Goal: Task Accomplishment & Management: Use online tool/utility

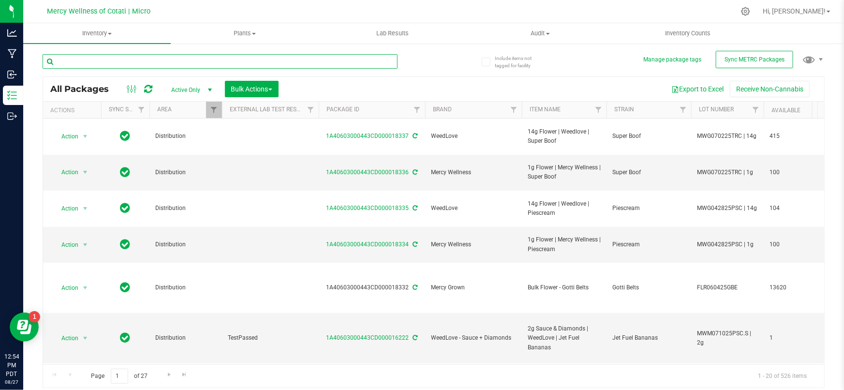
click at [319, 66] on input "text" at bounding box center [220, 61] width 355 height 15
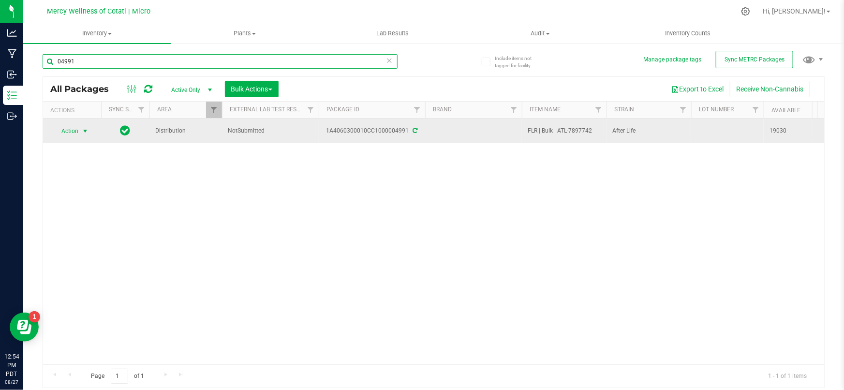
type input "04991"
click at [88, 130] on span "select" at bounding box center [85, 131] width 8 height 8
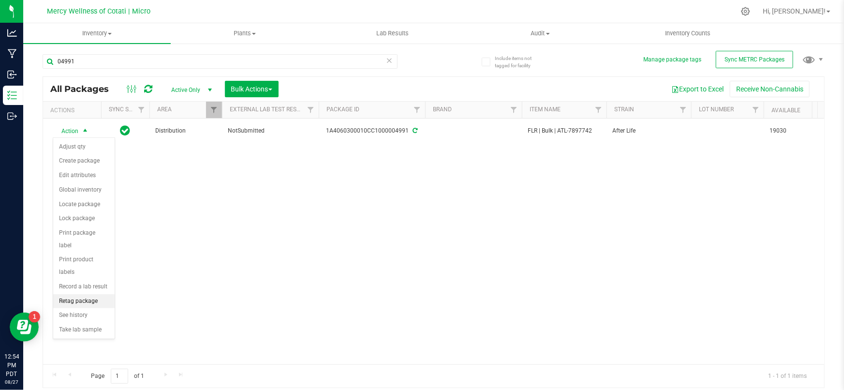
click at [79, 294] on li "Retag package" at bounding box center [83, 301] width 61 height 15
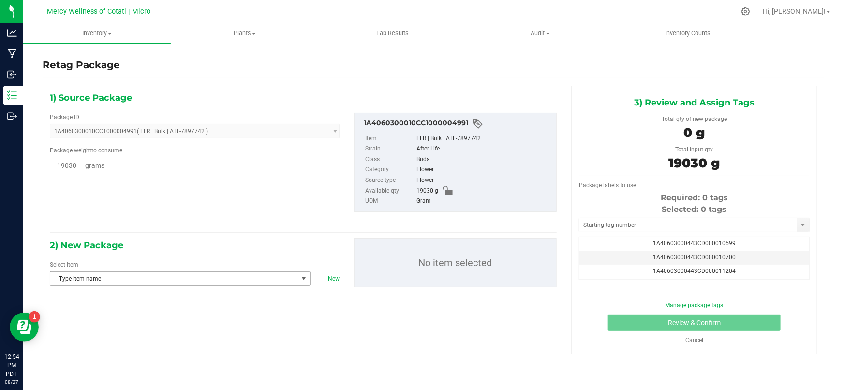
click at [143, 279] on span "Type item name" at bounding box center [174, 279] width 248 height 14
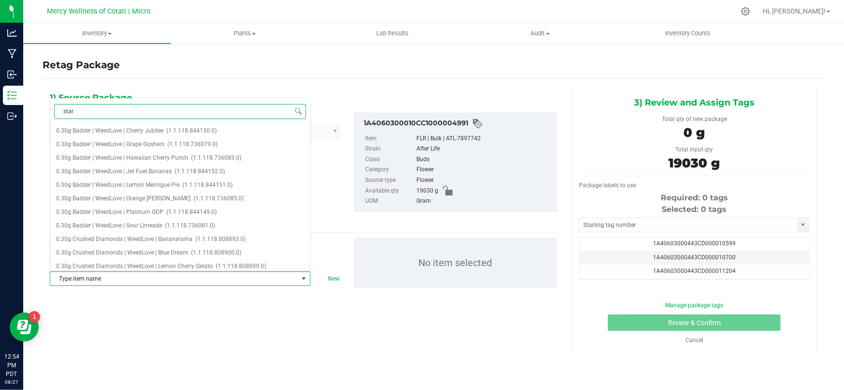
type input "starf"
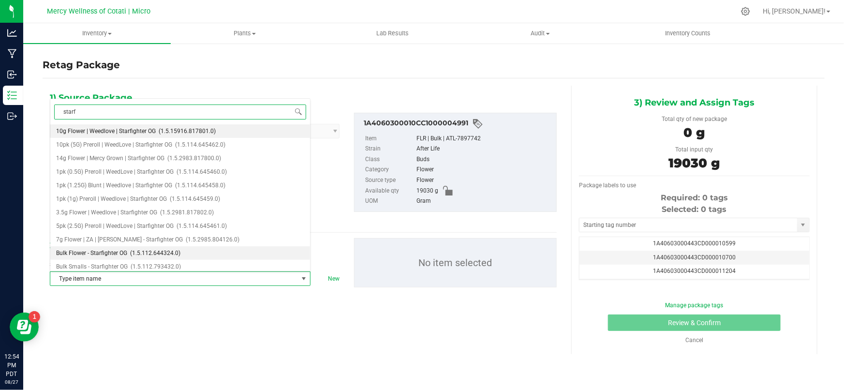
click at [119, 252] on span "Bulk Flower - Starfighter OG" at bounding box center [91, 253] width 71 height 7
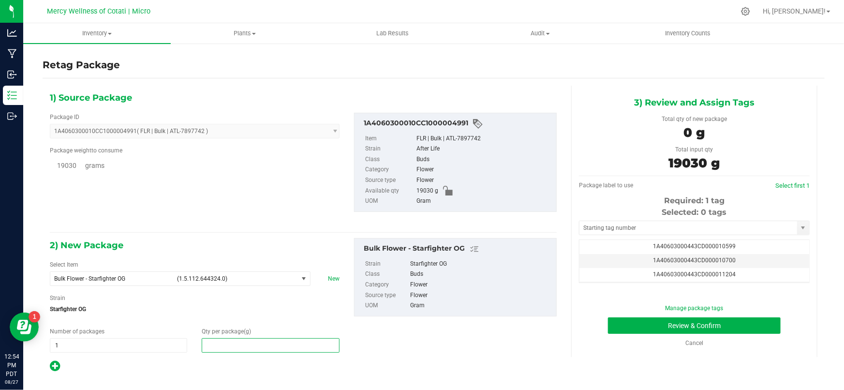
click at [243, 348] on span at bounding box center [270, 345] width 137 height 15
type input "19030"
type input "19,030.0000"
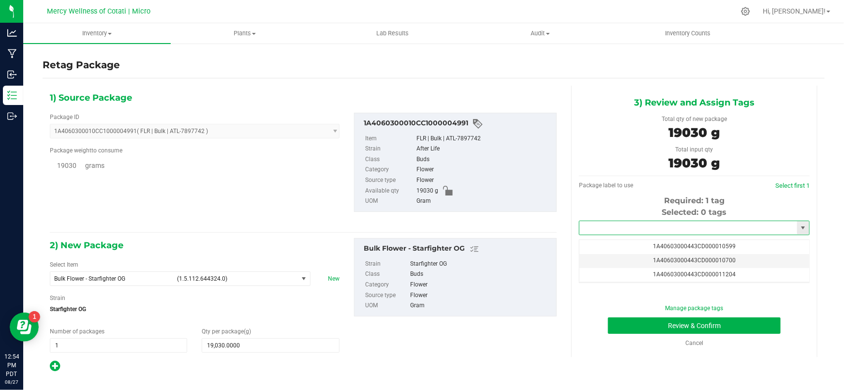
click at [605, 225] on input "text" at bounding box center [688, 228] width 218 height 14
click at [634, 245] on li "1A40603000443CD000018333" at bounding box center [694, 244] width 230 height 15
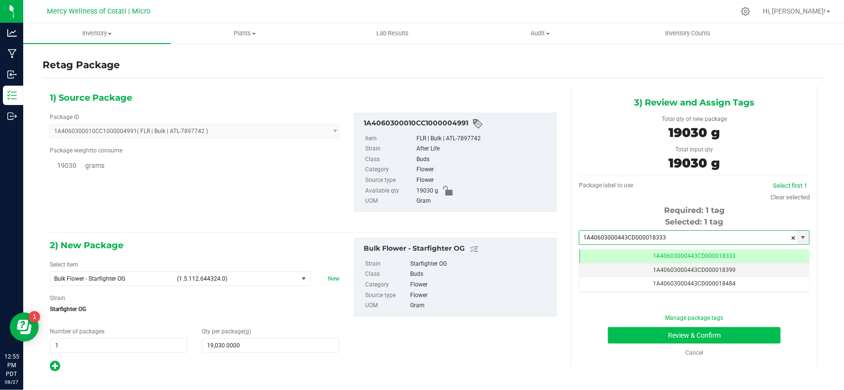
type input "1A40603000443CD000018333"
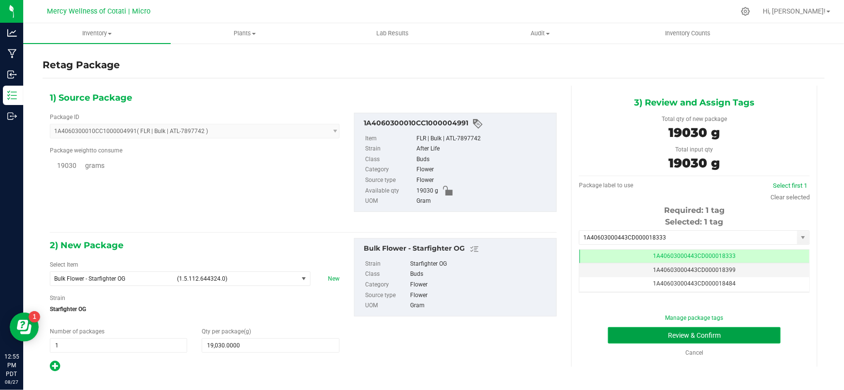
click at [656, 333] on button "Review & Confirm" at bounding box center [694, 335] width 173 height 16
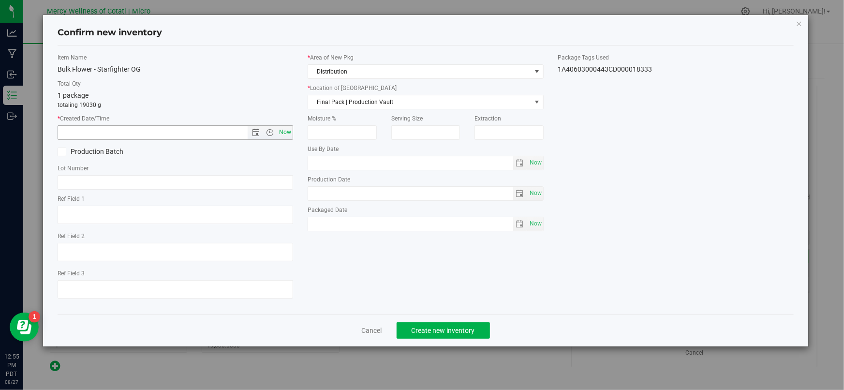
click at [287, 133] on span "Now" at bounding box center [285, 132] width 16 height 14
type input "[DATE] 12:55 PM"
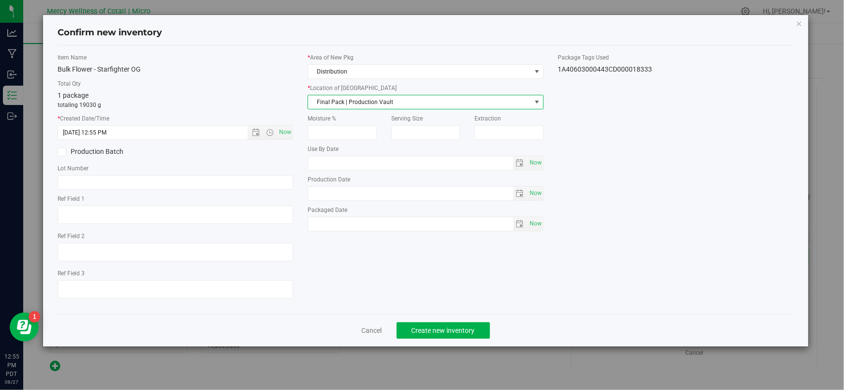
click at [344, 103] on span "Final Pack | Production Vault" at bounding box center [419, 102] width 222 height 14
click at [338, 148] on li "Bulk Flower | Storage Vault" at bounding box center [425, 147] width 235 height 15
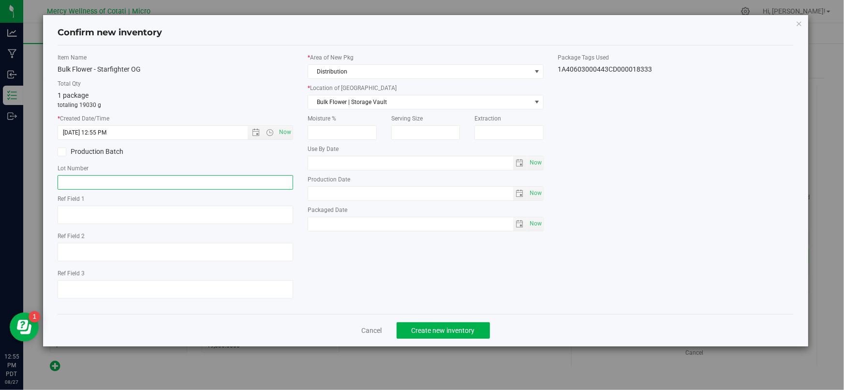
click at [151, 179] on input "text" at bounding box center [176, 182] width 236 height 15
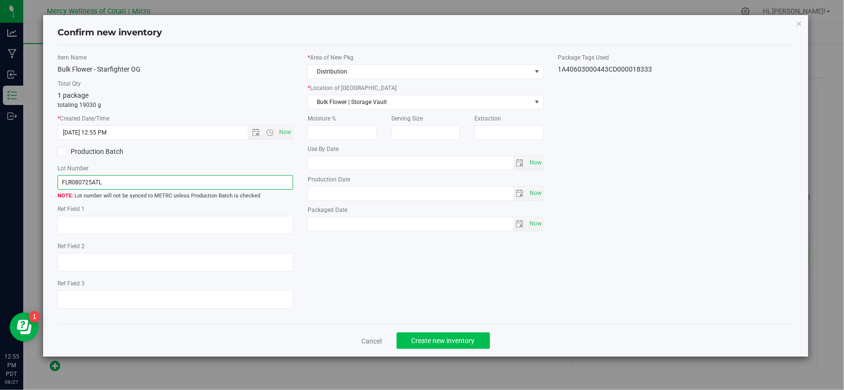
type input "FLR080725ATL"
click at [402, 340] on button "Create new inventory" at bounding box center [443, 340] width 93 height 16
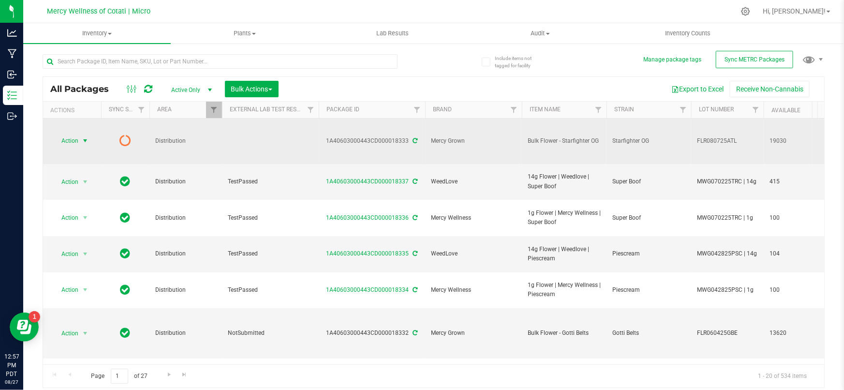
click at [78, 134] on span "Action" at bounding box center [66, 141] width 26 height 14
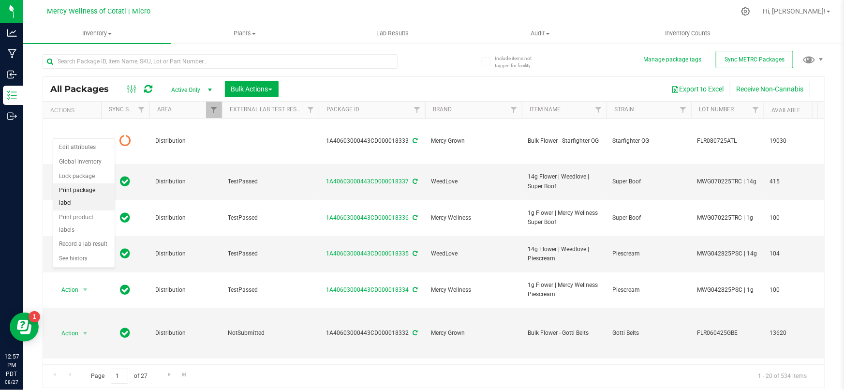
click at [87, 192] on li "Print package label" at bounding box center [83, 196] width 61 height 27
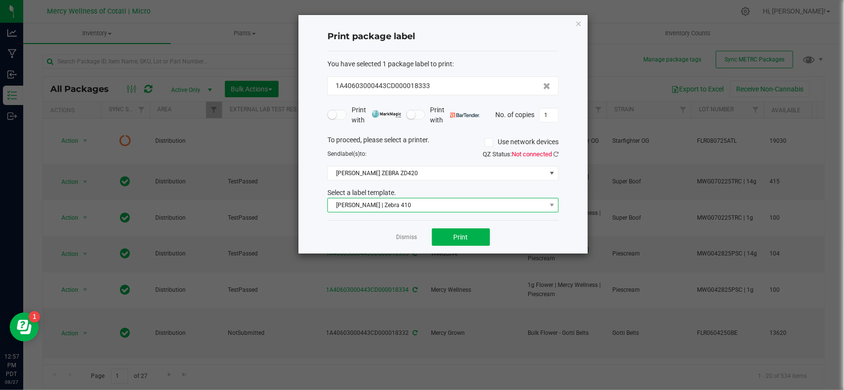
click at [383, 205] on span "[PERSON_NAME] | Zebra 410" at bounding box center [437, 205] width 218 height 14
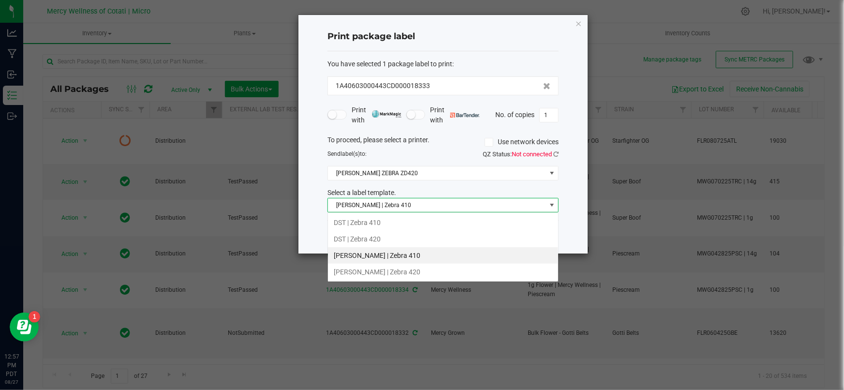
scroll to position [15, 231]
click at [359, 270] on li "[PERSON_NAME] | Zebra 420" at bounding box center [443, 272] width 230 height 16
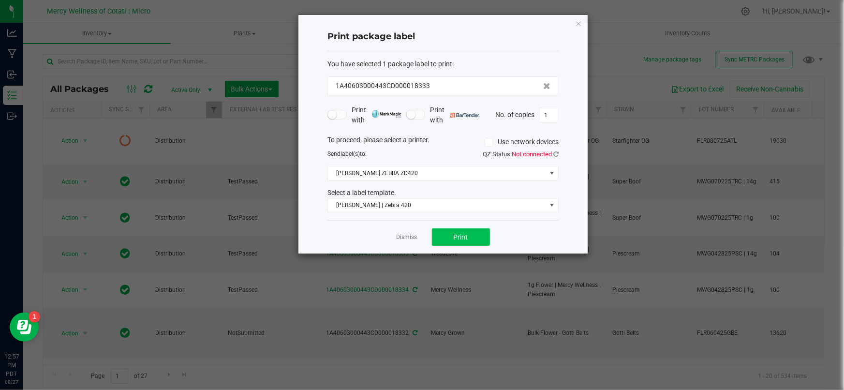
drag, startPoint x: 500, startPoint y: 233, endPoint x: 486, endPoint y: 237, distance: 14.5
click at [497, 235] on div "Dismiss Print" at bounding box center [442, 236] width 231 height 33
click at [479, 236] on button "Print" at bounding box center [461, 236] width 58 height 17
click at [473, 237] on button "Print" at bounding box center [461, 236] width 58 height 17
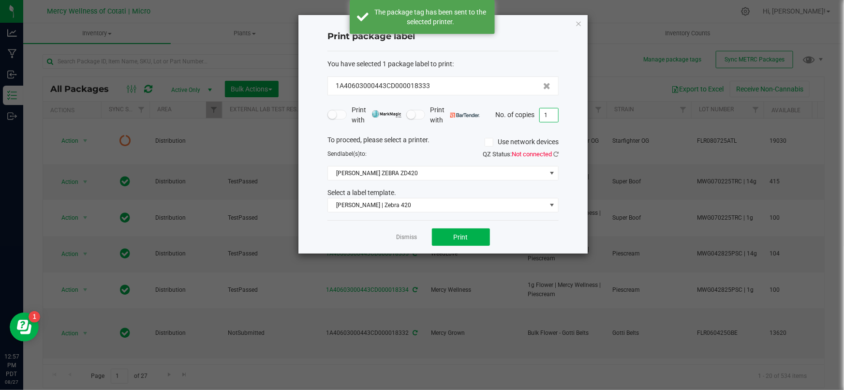
click at [551, 116] on input "1" at bounding box center [549, 115] width 18 height 14
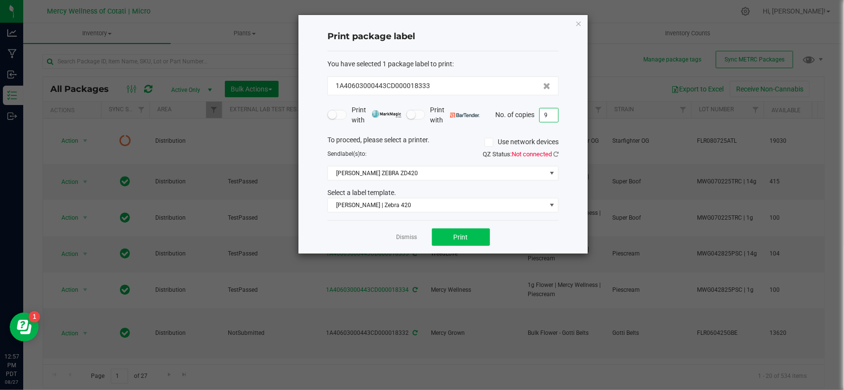
type input "9"
click at [475, 234] on button "Print" at bounding box center [461, 236] width 58 height 17
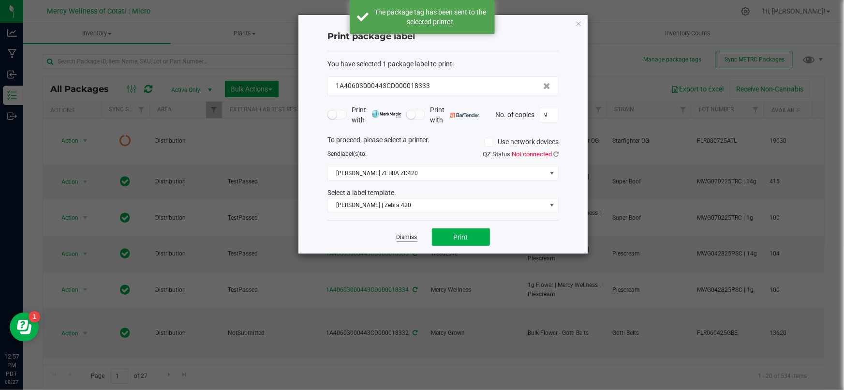
click at [408, 235] on link "Dismiss" at bounding box center [407, 237] width 21 height 8
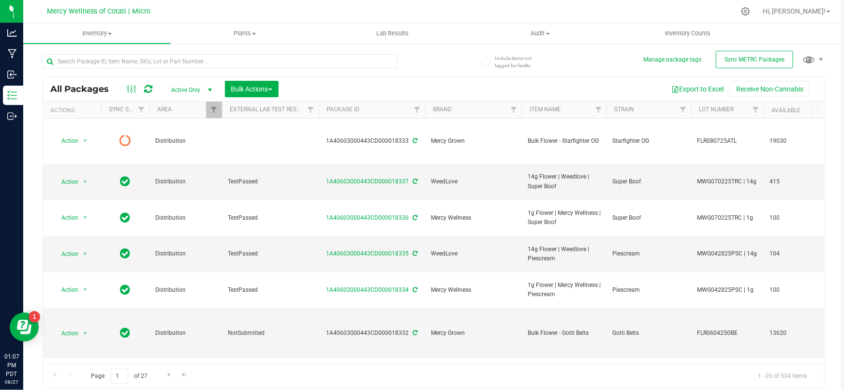
click at [191, 53] on div at bounding box center [238, 60] width 391 height 31
click at [191, 56] on input "text" at bounding box center [220, 61] width 355 height 15
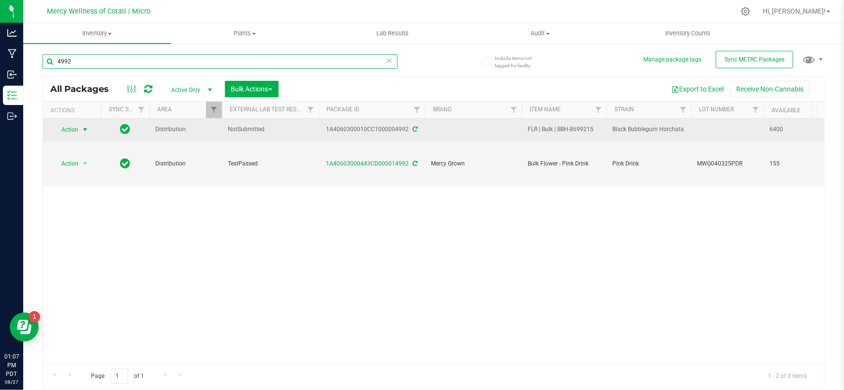
type input "4992"
click at [73, 129] on span "Action" at bounding box center [66, 130] width 26 height 14
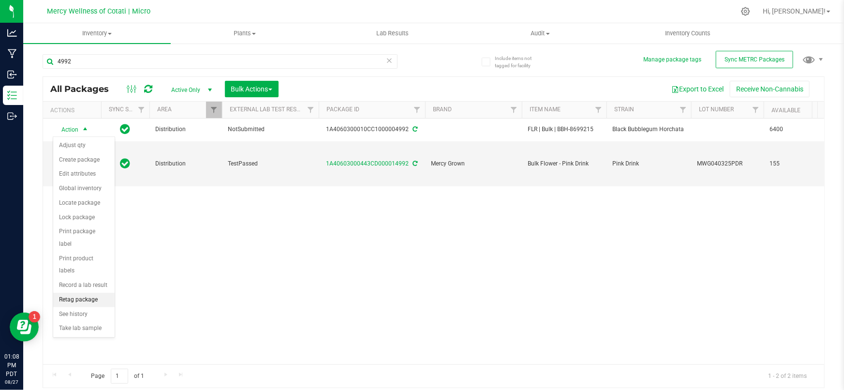
click at [82, 293] on li "Retag package" at bounding box center [83, 300] width 61 height 15
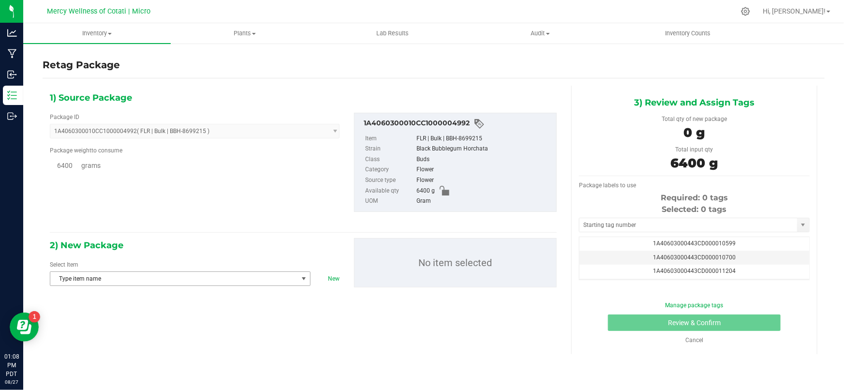
click at [104, 282] on span "Type item name" at bounding box center [174, 279] width 248 height 14
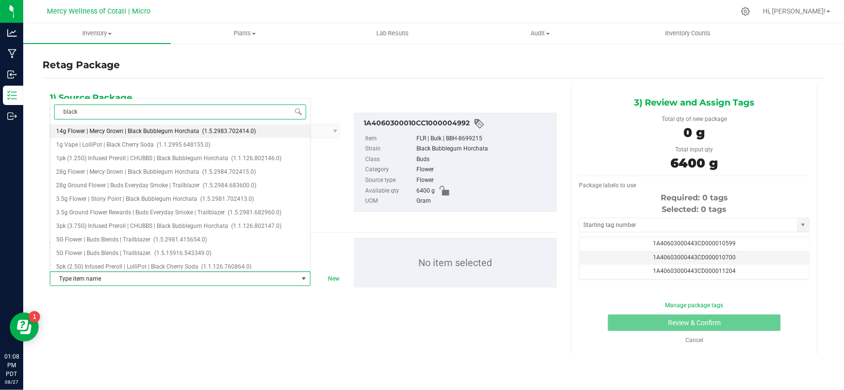
type input "black b"
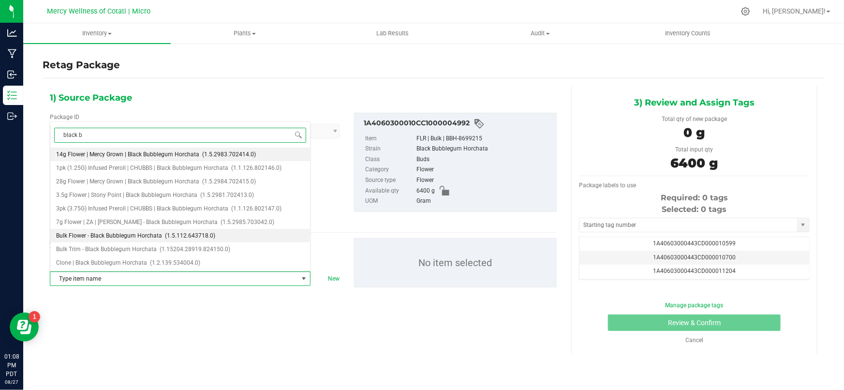
click at [93, 236] on span "Bulk Flower - Black Bubblegum Horchata" at bounding box center [109, 235] width 106 height 7
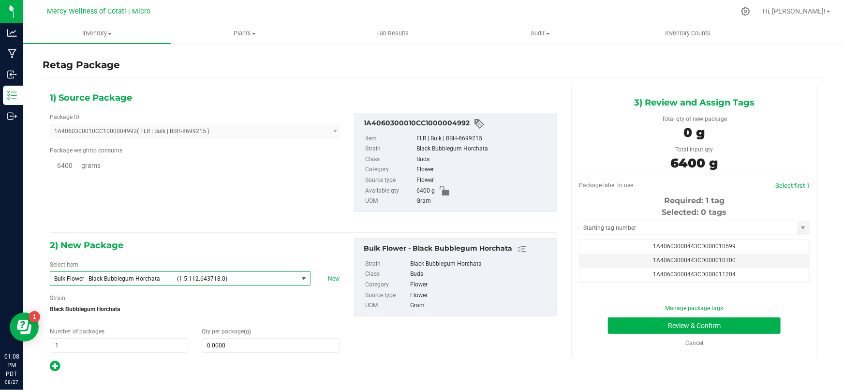
scroll to position [26879, 0]
click at [242, 344] on span at bounding box center [270, 345] width 137 height 15
type input "6400"
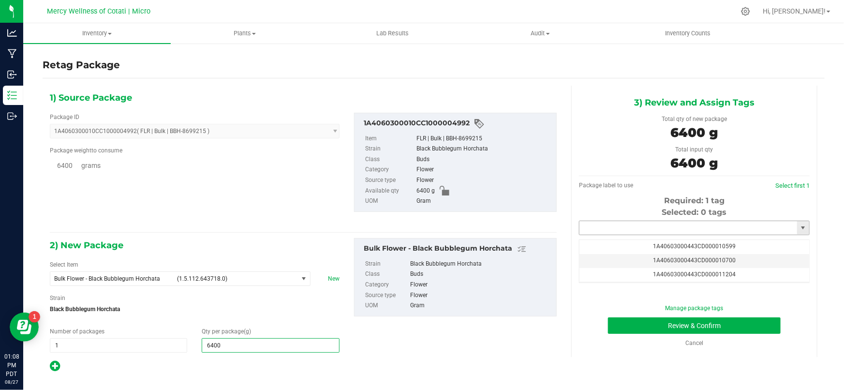
type input "6,400.0000"
click at [615, 226] on input "text" at bounding box center [688, 228] width 218 height 14
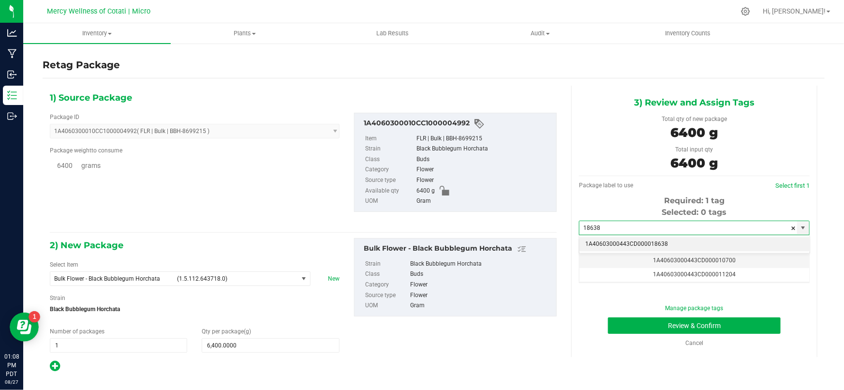
click at [611, 246] on li "1A40603000443CD000018638" at bounding box center [694, 244] width 230 height 15
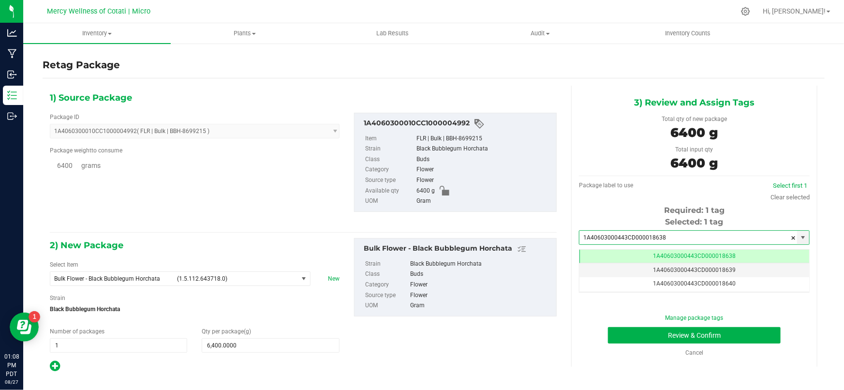
scroll to position [0, 0]
type input "1A40603000443CD000018638"
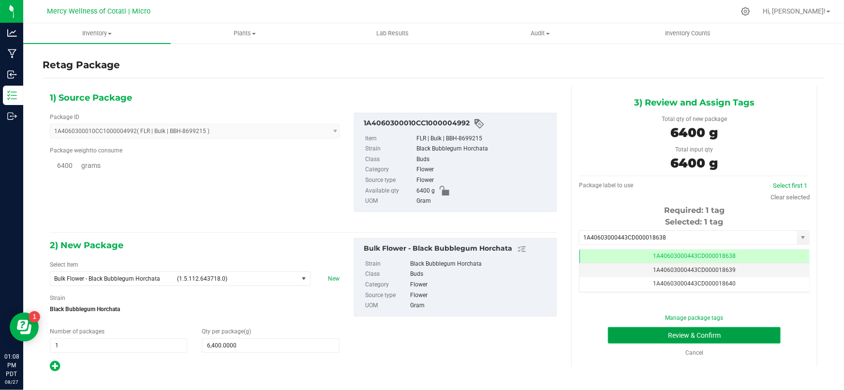
click at [648, 332] on button "Review & Confirm" at bounding box center [694, 335] width 173 height 16
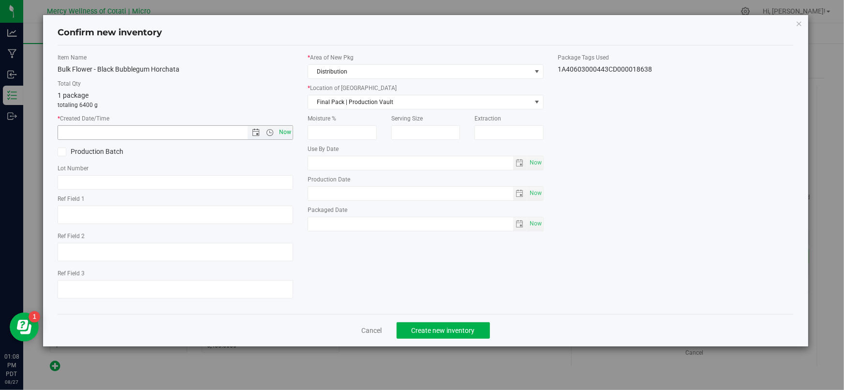
click at [283, 135] on span "Now" at bounding box center [285, 132] width 16 height 14
type input "[DATE] 1:08 PM"
click at [341, 99] on span "Final Pack | Production Vault" at bounding box center [419, 102] width 222 height 14
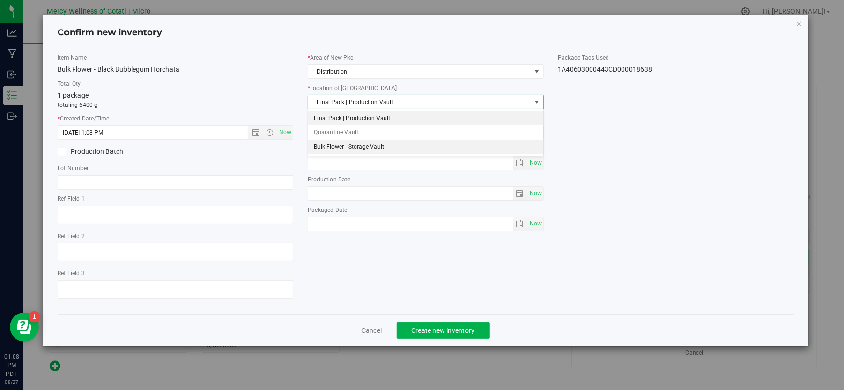
click at [336, 148] on li "Bulk Flower | Storage Vault" at bounding box center [425, 147] width 235 height 15
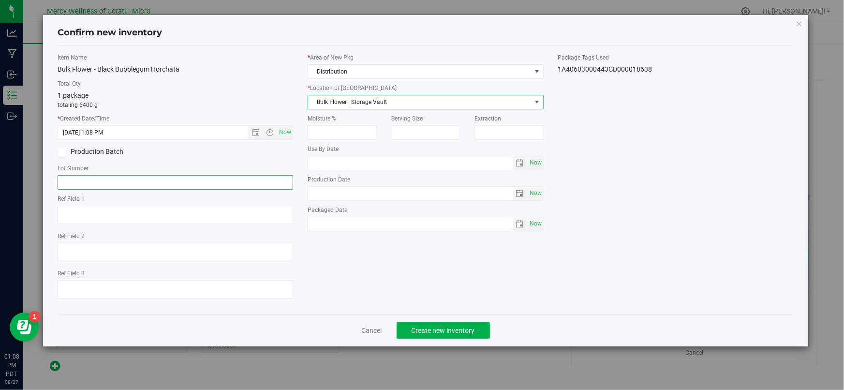
click at [136, 184] on input "text" at bounding box center [176, 182] width 236 height 15
type input "D"
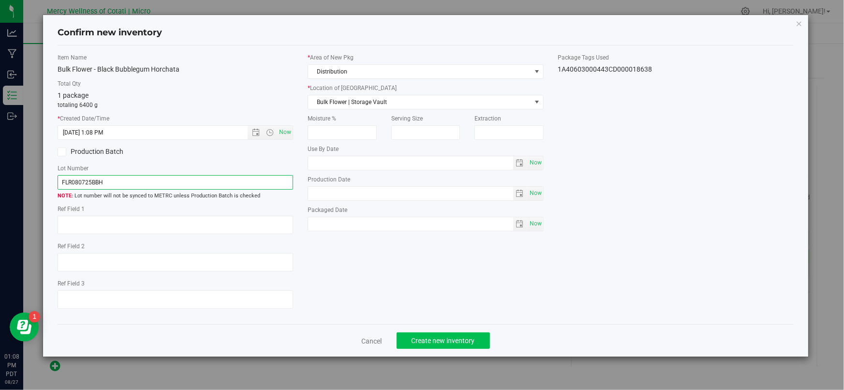
type input "FLR080725BBH"
click at [425, 348] on button "Create new inventory" at bounding box center [443, 340] width 93 height 16
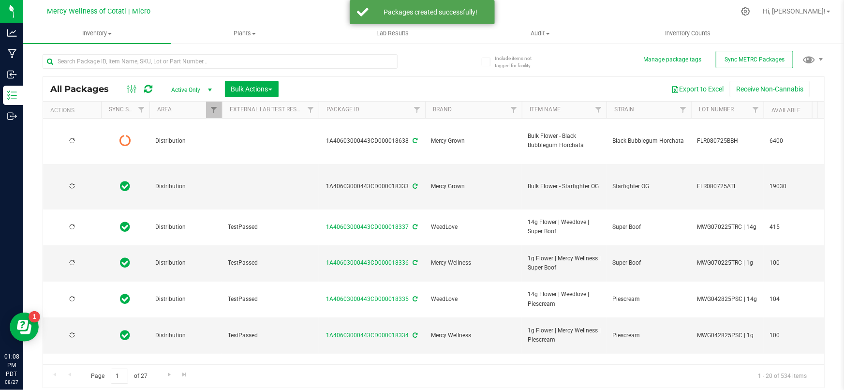
type input "[DATE]"
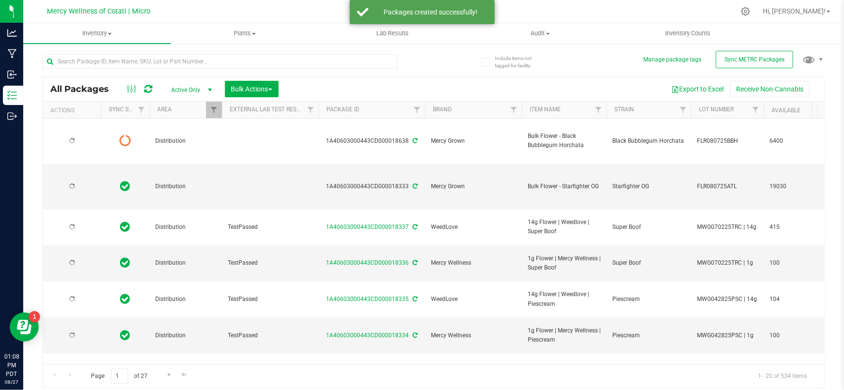
type input "[DATE]"
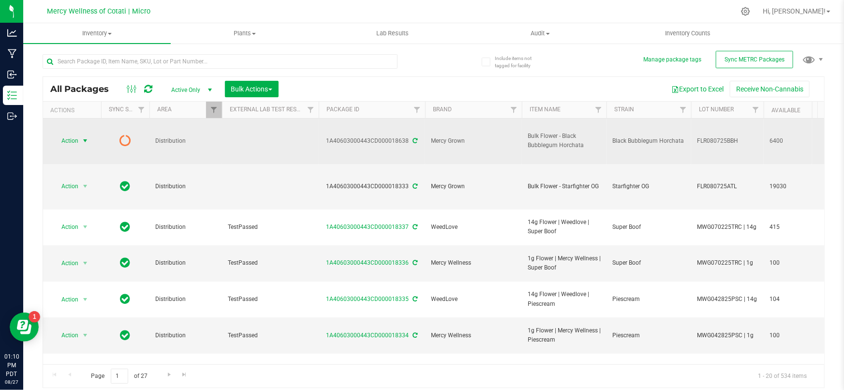
click at [69, 134] on span "Action" at bounding box center [66, 141] width 26 height 14
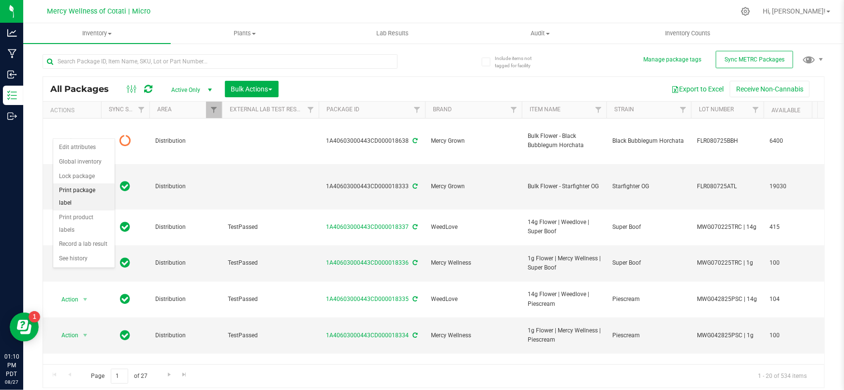
click at [85, 193] on li "Print package label" at bounding box center [83, 196] width 61 height 27
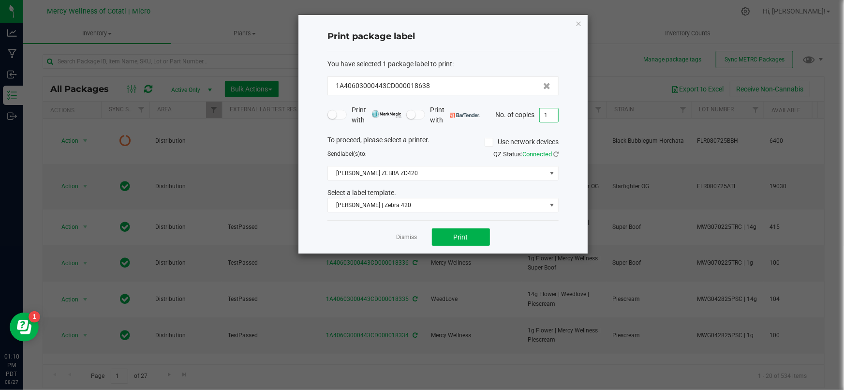
click at [551, 118] on input "1" at bounding box center [549, 115] width 18 height 14
type input "7"
type input "4"
click at [463, 241] on button "Print" at bounding box center [461, 236] width 58 height 17
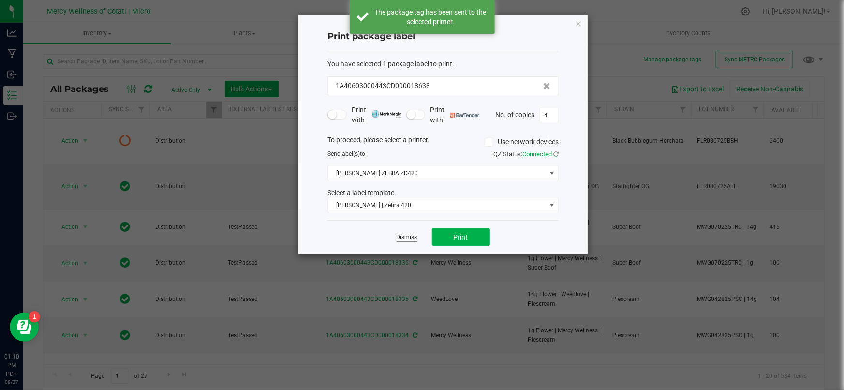
click at [405, 238] on link "Dismiss" at bounding box center [407, 237] width 21 height 8
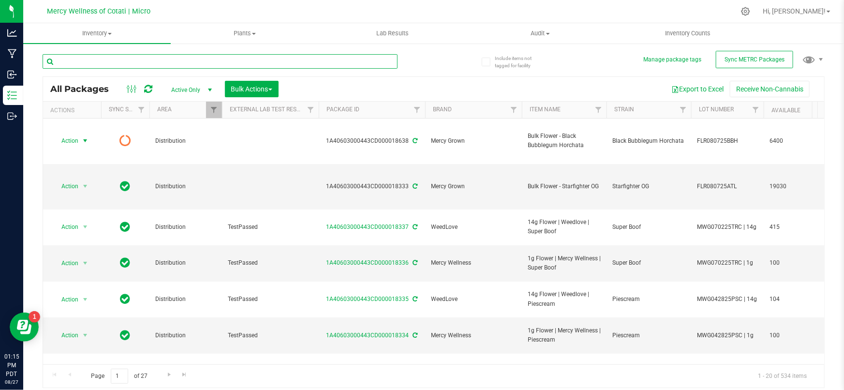
click at [94, 66] on input "text" at bounding box center [220, 61] width 355 height 15
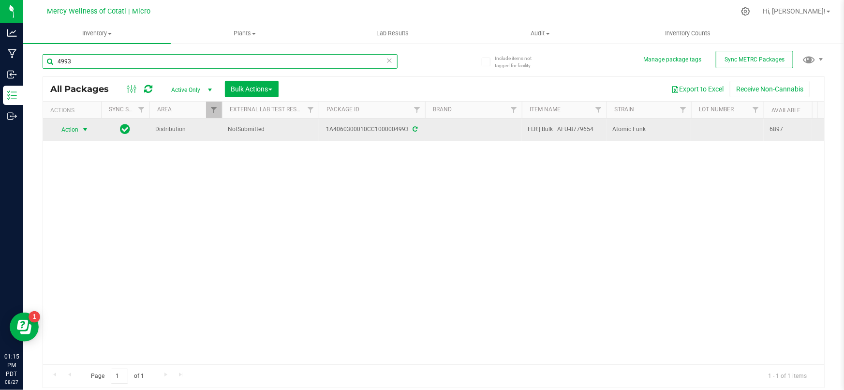
type input "4993"
click at [76, 131] on span "Action" at bounding box center [66, 130] width 26 height 14
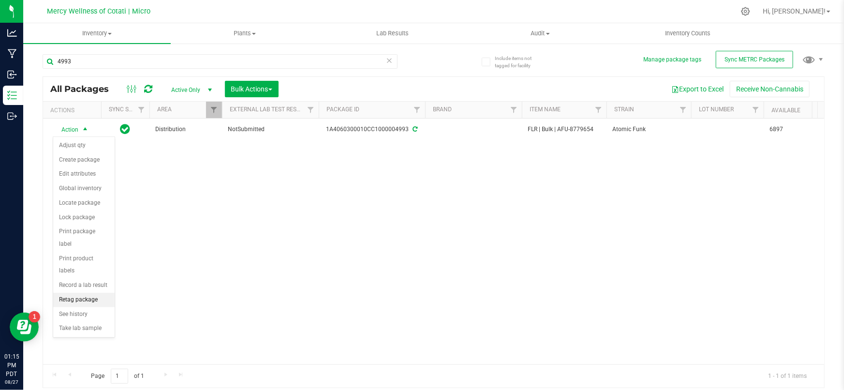
click at [80, 293] on li "Retag package" at bounding box center [83, 300] width 61 height 15
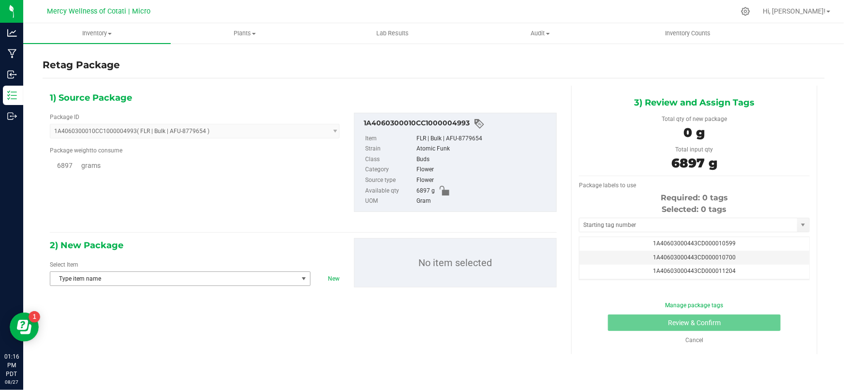
click at [128, 281] on span "Type item name" at bounding box center [174, 279] width 248 height 14
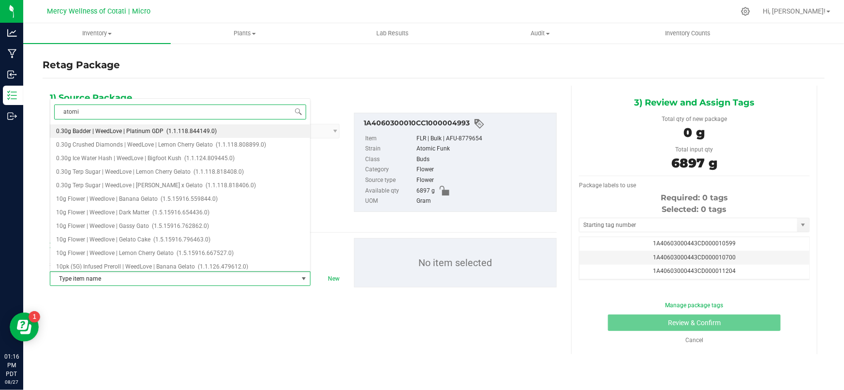
type input "atomic"
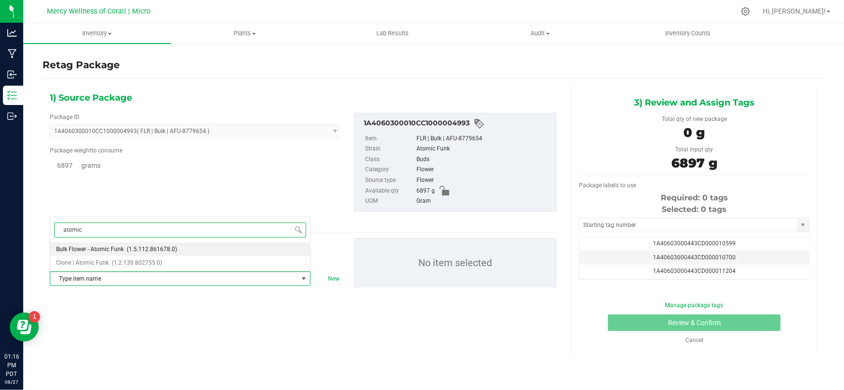
click at [110, 248] on span "Bulk Flower - Atomic Funk" at bounding box center [90, 249] width 68 height 7
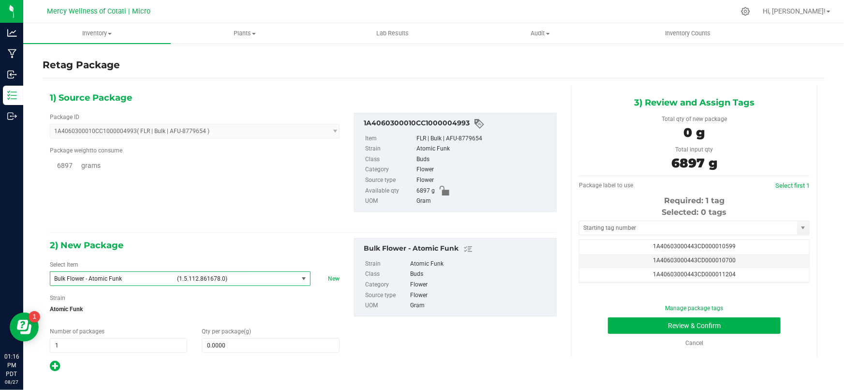
scroll to position [26797, 0]
click at [232, 345] on span at bounding box center [270, 345] width 137 height 15
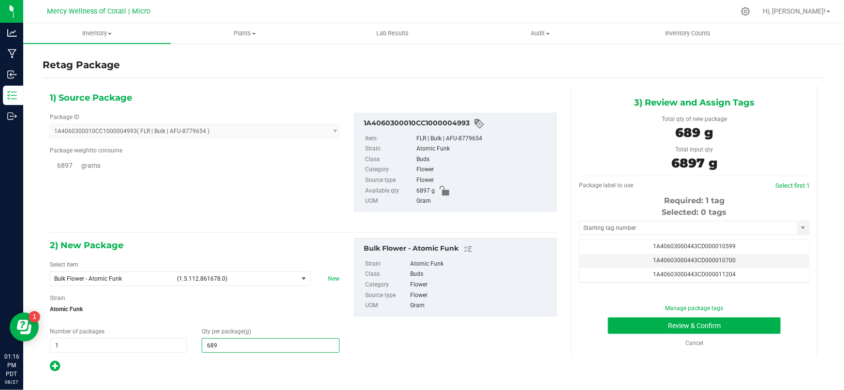
type input "6897"
type input "6,897.0000"
click at [614, 222] on input "text" at bounding box center [688, 228] width 218 height 14
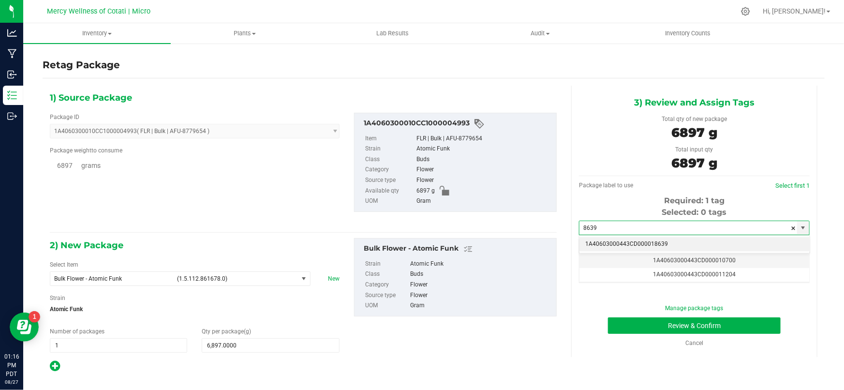
click at [606, 239] on li "1A40603000443CD000018639" at bounding box center [694, 244] width 230 height 15
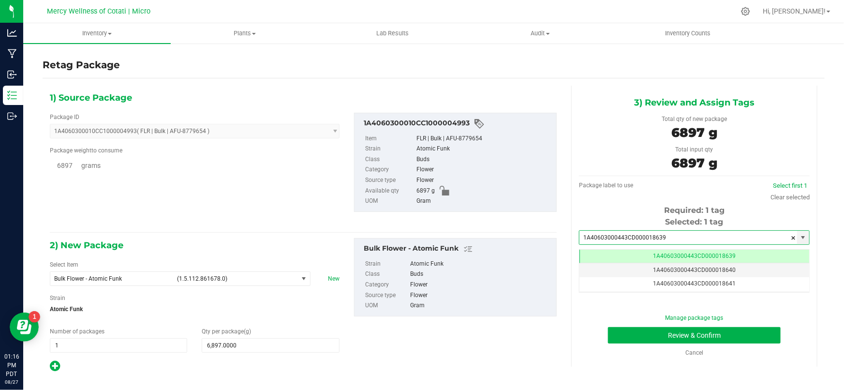
scroll to position [0, 0]
type input "1A40603000443CD000018639"
click at [629, 330] on button "Review & Confirm" at bounding box center [694, 335] width 173 height 16
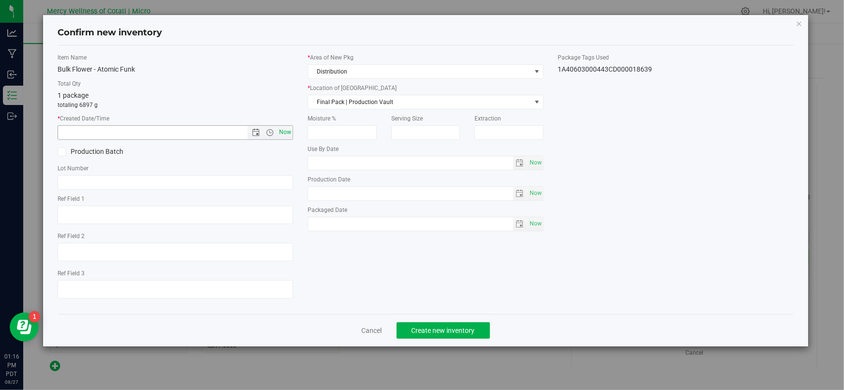
click at [282, 130] on span "Now" at bounding box center [285, 132] width 16 height 14
type input "[DATE] 1:16 PM"
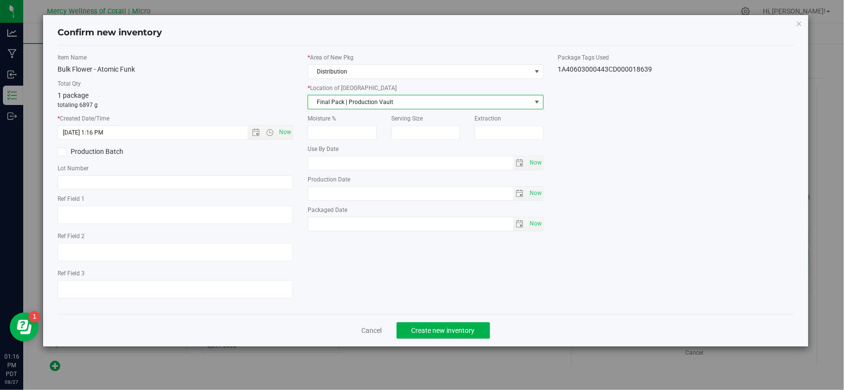
click at [368, 97] on span "Final Pack | Production Vault" at bounding box center [419, 102] width 222 height 14
click at [348, 147] on li "Bulk Flower | Storage Vault" at bounding box center [425, 147] width 235 height 15
click at [147, 177] on input "text" at bounding box center [176, 182] width 236 height 15
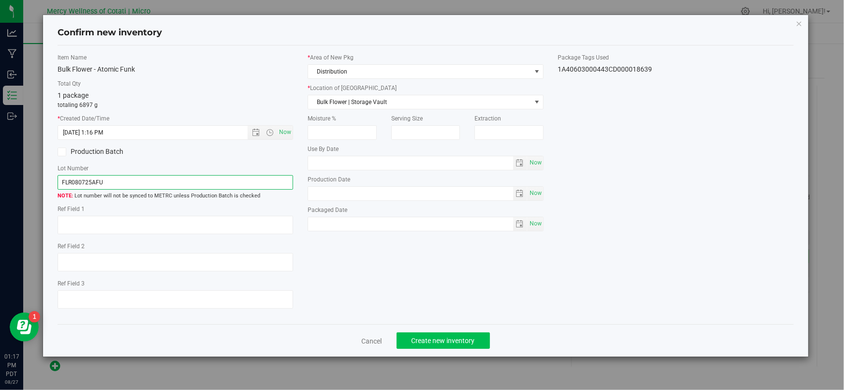
type input "FLR080725AFU"
click at [417, 339] on span "Create new inventory" at bounding box center [443, 341] width 63 height 8
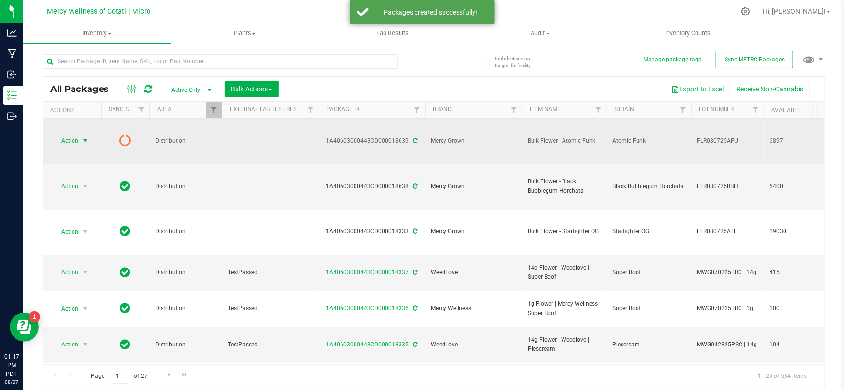
click at [70, 134] on span "Action" at bounding box center [66, 141] width 26 height 14
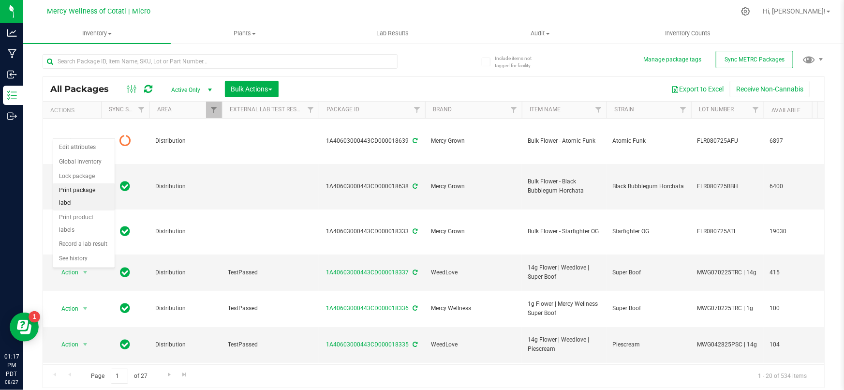
click at [72, 193] on li "Print package label" at bounding box center [83, 196] width 61 height 27
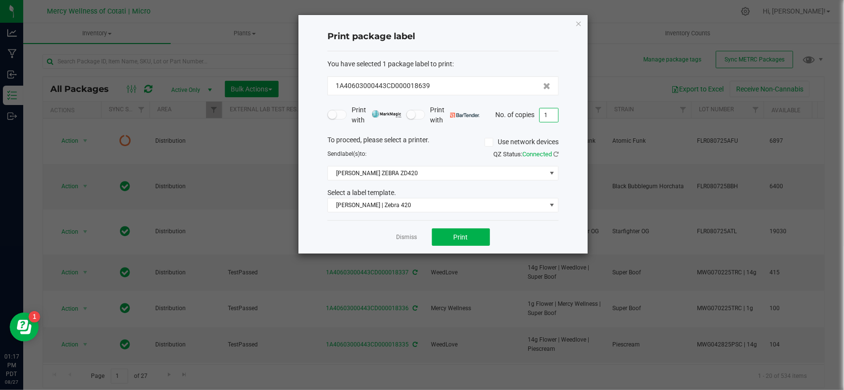
click at [554, 115] on input "1" at bounding box center [549, 115] width 18 height 14
type input "4"
click at [463, 230] on button "Print" at bounding box center [461, 236] width 58 height 17
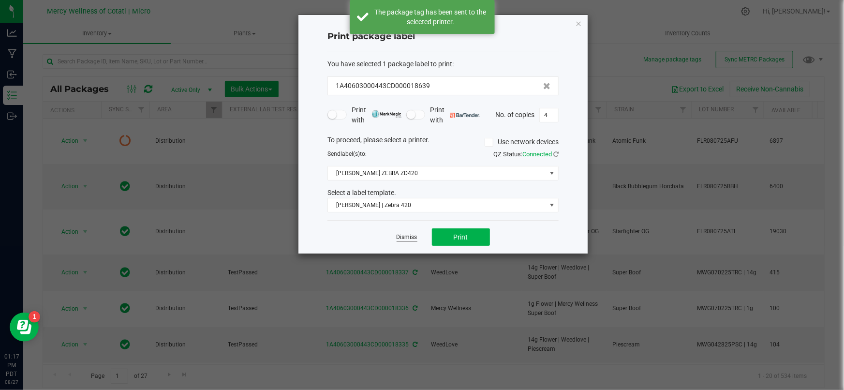
click at [399, 234] on link "Dismiss" at bounding box center [407, 237] width 21 height 8
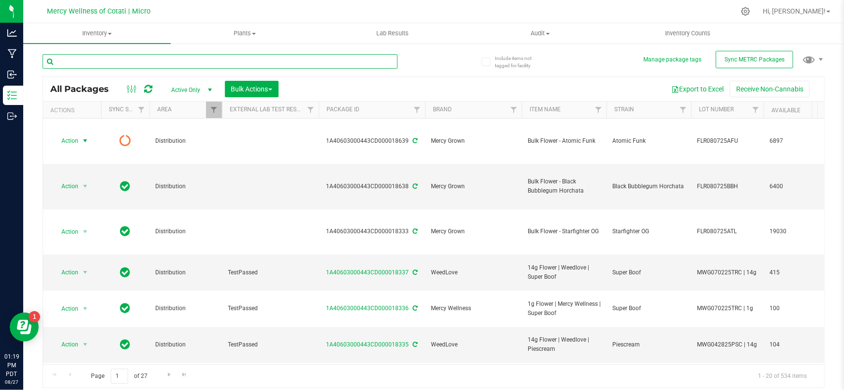
click at [96, 59] on input "text" at bounding box center [220, 61] width 355 height 15
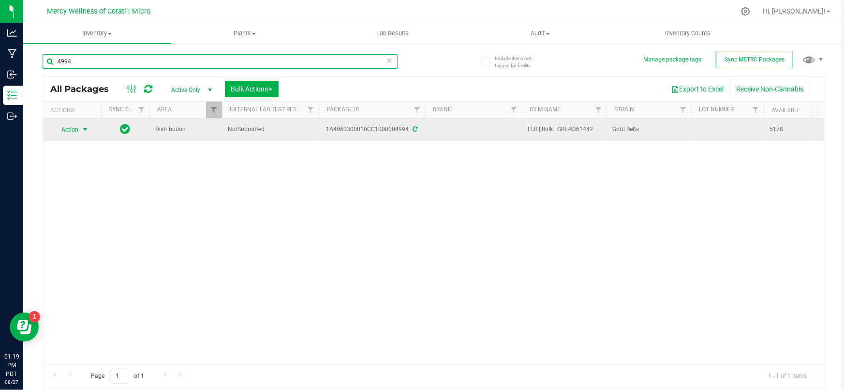
type input "4994"
click at [83, 131] on span "select" at bounding box center [85, 130] width 8 height 8
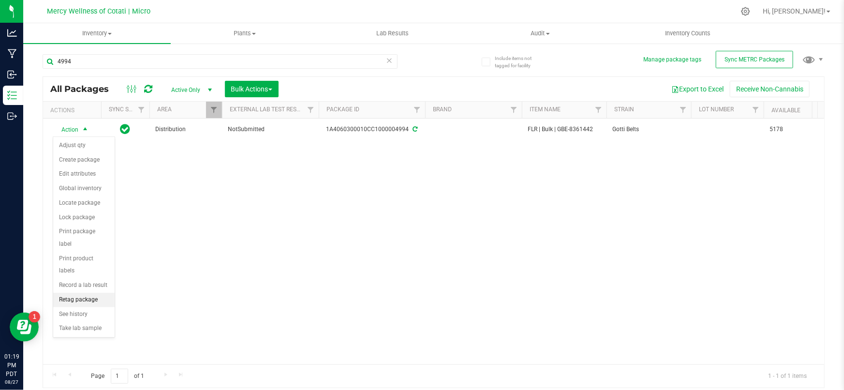
click at [84, 293] on li "Retag package" at bounding box center [83, 300] width 61 height 15
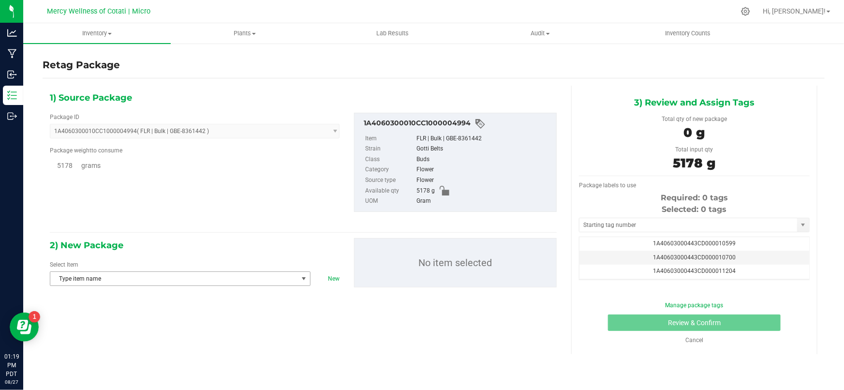
click at [174, 278] on span "Type item name" at bounding box center [174, 279] width 248 height 14
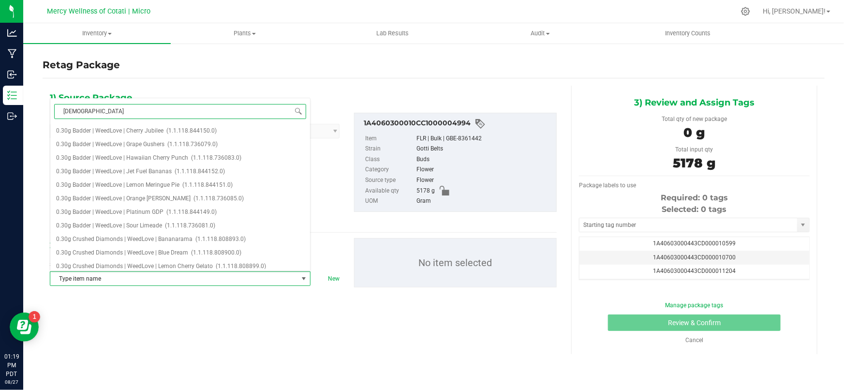
type input "[DEMOGRAPHIC_DATA]"
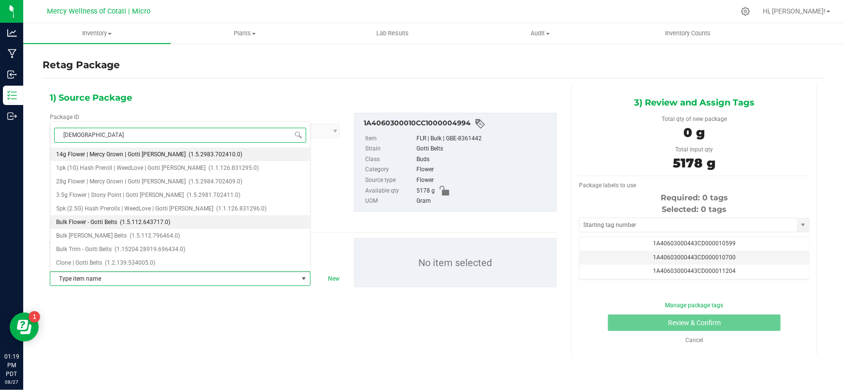
click at [105, 223] on span "Bulk Flower - Gotti Belts" at bounding box center [86, 222] width 61 height 7
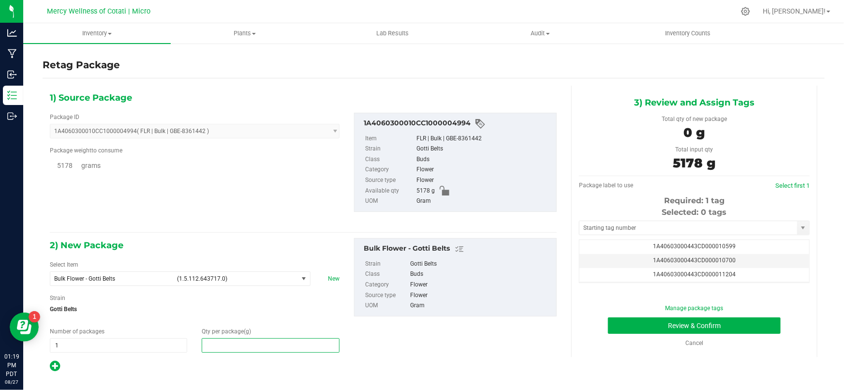
click at [225, 345] on span at bounding box center [270, 345] width 137 height 15
type input "5178"
type input "5,178.0000"
click at [416, 362] on div "2) New Package Select Item Bulk Flower - Gotti Belts (1.5.112.643717.0) Bulk Fl…" at bounding box center [303, 305] width 521 height 134
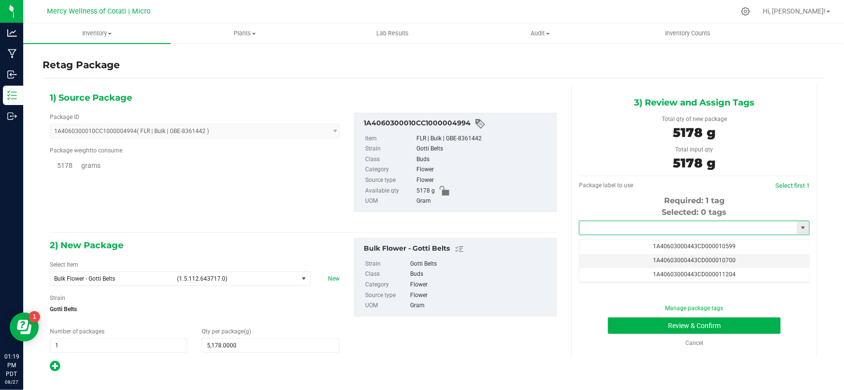
click at [629, 231] on input "text" at bounding box center [688, 228] width 218 height 14
click at [628, 240] on li "1A40603000443CD000018640" at bounding box center [694, 244] width 230 height 15
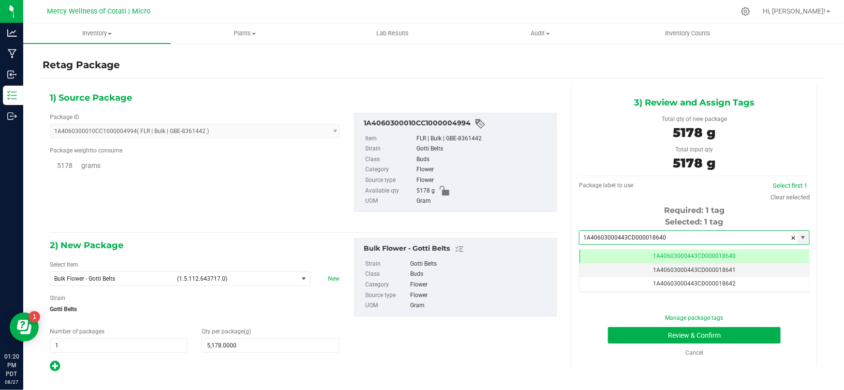
scroll to position [0, 0]
type input "1A40603000443CD000018640"
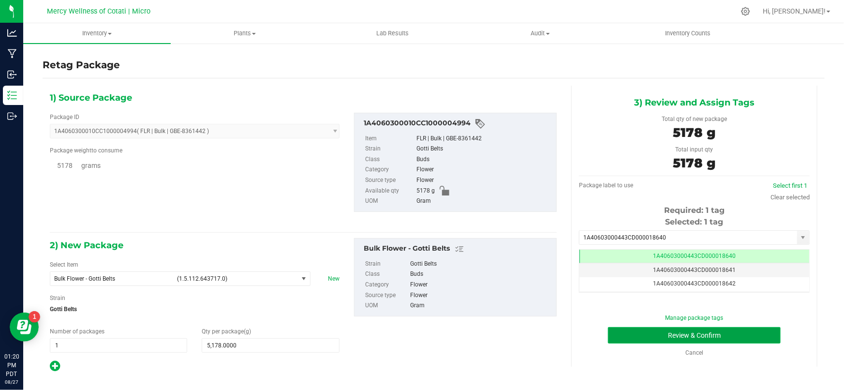
click at [646, 339] on button "Review & Confirm" at bounding box center [694, 335] width 173 height 16
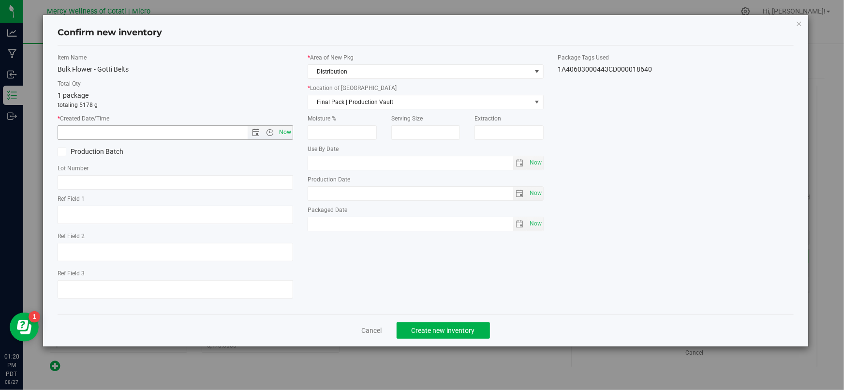
click at [288, 131] on span "Now" at bounding box center [285, 132] width 16 height 14
type input "[DATE] 1:20 PM"
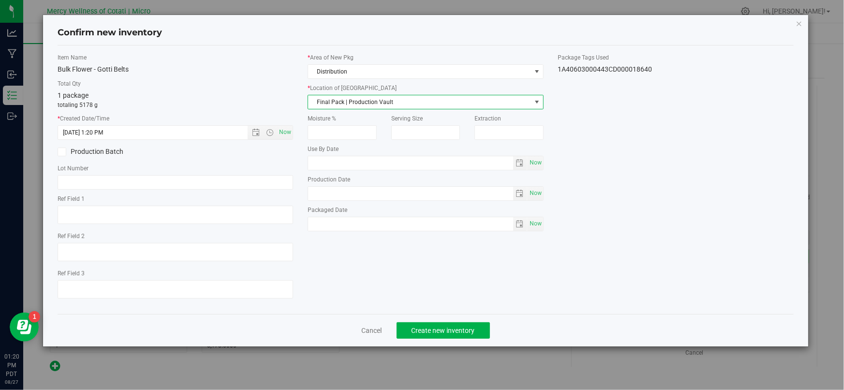
click at [361, 102] on span "Final Pack | Production Vault" at bounding box center [419, 102] width 222 height 14
click at [354, 147] on li "Bulk Flower | Storage Vault" at bounding box center [425, 147] width 235 height 15
click at [161, 178] on input "text" at bounding box center [176, 182] width 236 height 15
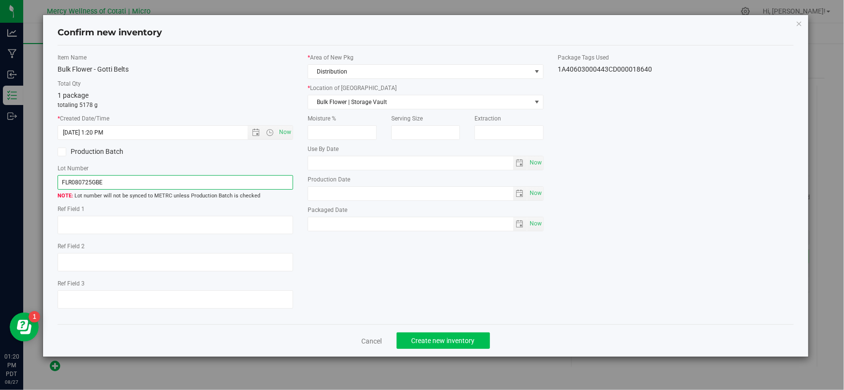
type input "FLR080725GBE"
click at [453, 339] on span "Create new inventory" at bounding box center [443, 341] width 63 height 8
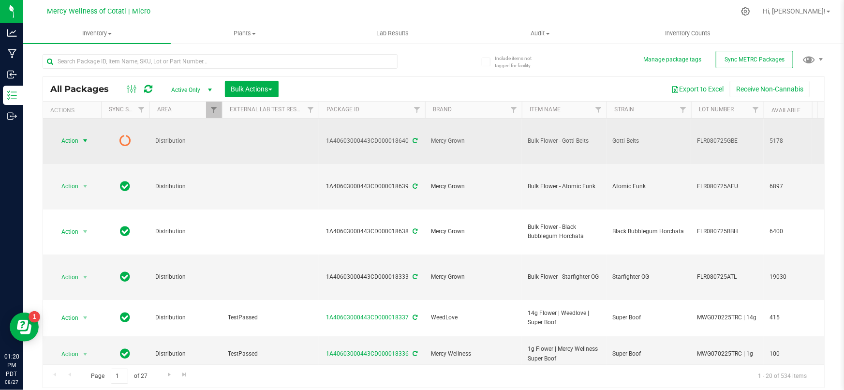
click at [77, 134] on span "Action" at bounding box center [66, 141] width 26 height 14
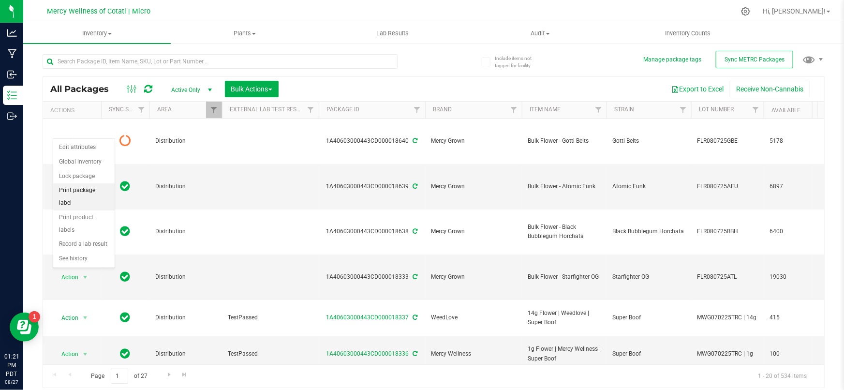
click at [98, 192] on li "Print package label" at bounding box center [83, 196] width 61 height 27
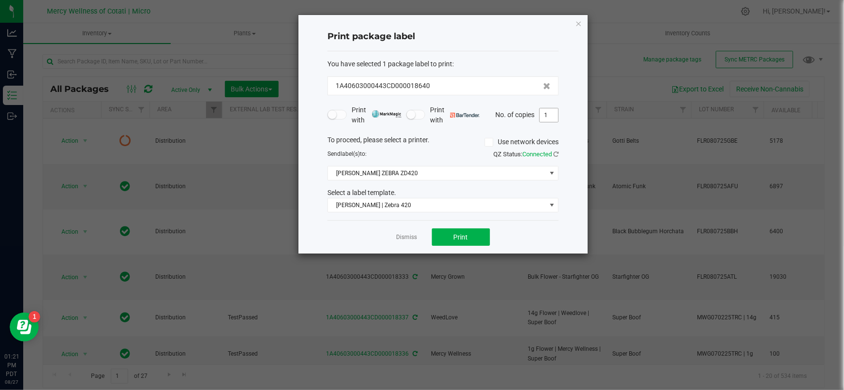
click at [548, 116] on input "1" at bounding box center [549, 115] width 18 height 14
type input "4"
click at [482, 234] on button "Print" at bounding box center [461, 236] width 58 height 17
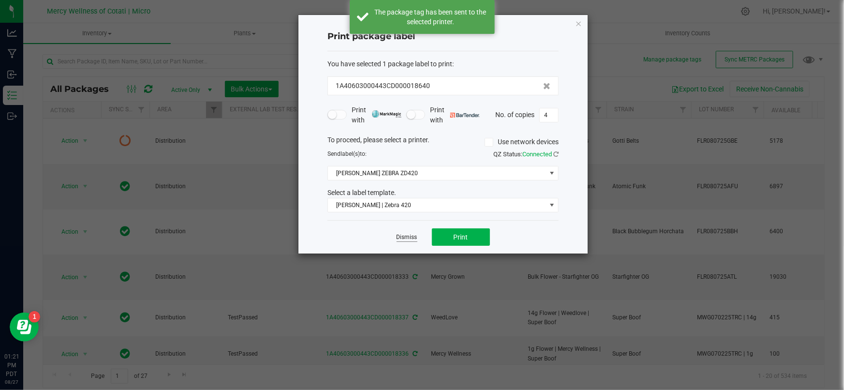
click at [408, 236] on link "Dismiss" at bounding box center [407, 237] width 21 height 8
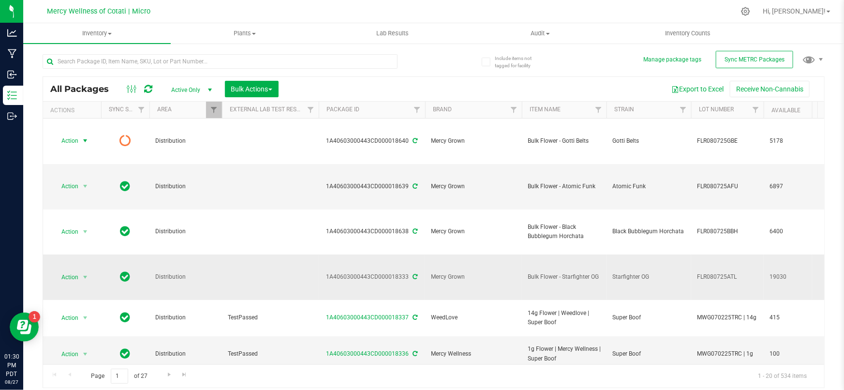
click at [728, 272] on span "FLR080725ATL" at bounding box center [727, 276] width 61 height 9
click at [735, 269] on input "FLR080725ATL" at bounding box center [725, 276] width 69 height 15
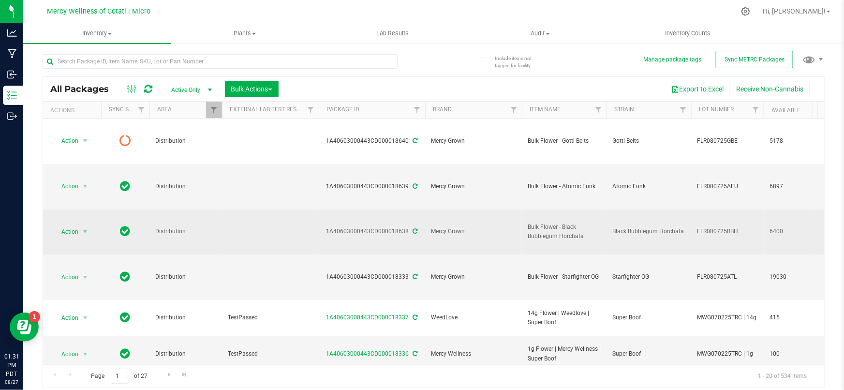
click at [738, 227] on span "FLR080725BBH" at bounding box center [727, 231] width 61 height 9
click at [739, 182] on span "FLR080725AFU" at bounding box center [727, 186] width 61 height 9
click at [739, 179] on input "FLR080725AFU" at bounding box center [725, 186] width 69 height 15
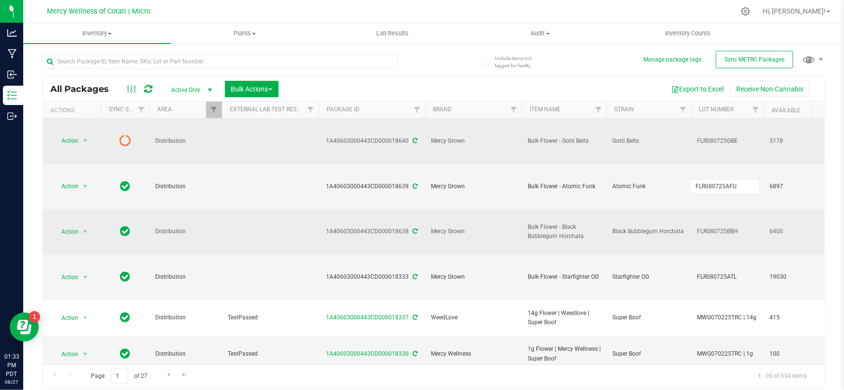
click at [739, 136] on span "FLR080725GBE" at bounding box center [727, 140] width 61 height 9
click at [739, 133] on input "FLR080725GBE" at bounding box center [725, 140] width 69 height 15
